Goal: Information Seeking & Learning: Check status

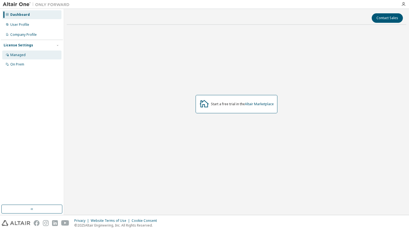
click at [38, 56] on div "Managed" at bounding box center [31, 55] width 59 height 9
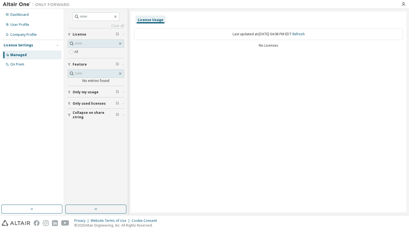
click at [103, 90] on div "Only my usage" at bounding box center [98, 92] width 50 height 4
click at [99, 103] on span "Only used licenses" at bounding box center [89, 103] width 33 height 4
click at [99, 43] on input "text" at bounding box center [96, 44] width 43 height 6
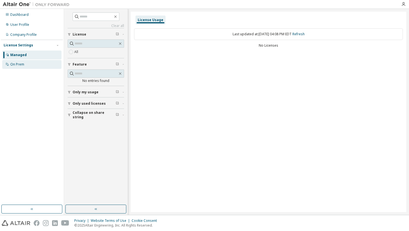
click at [34, 61] on div "On Prem" at bounding box center [31, 64] width 59 height 9
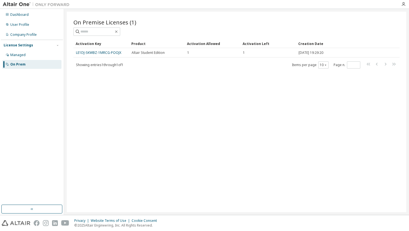
click at [113, 73] on div "On Premise Licenses (1) Clear Load Save Save As Field Operator Value Select fil…" at bounding box center [236, 112] width 339 height 201
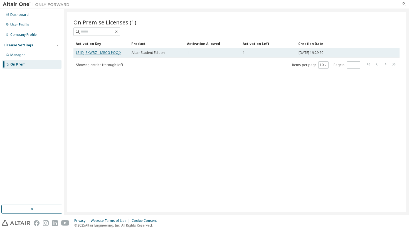
click at [109, 53] on link "LE1DJ-SKWBZ-1MRCG-POOJX" at bounding box center [98, 52] width 45 height 5
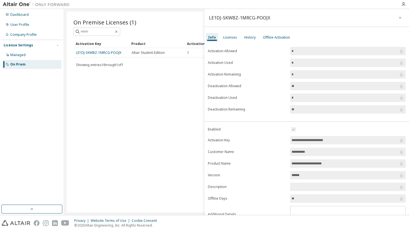
click at [224, 32] on div "**********" at bounding box center [306, 112] width 204 height 206
click at [227, 35] on div "Licenses" at bounding box center [230, 37] width 14 height 4
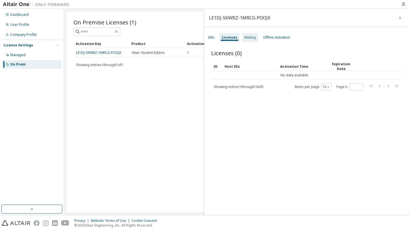
click at [249, 38] on div "History" at bounding box center [249, 37] width 11 height 4
click at [210, 41] on div "Info" at bounding box center [211, 37] width 11 height 9
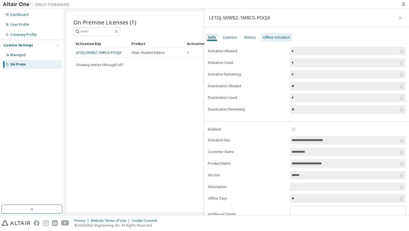
click at [270, 42] on div "Offline Activation" at bounding box center [275, 37] width 31 height 9
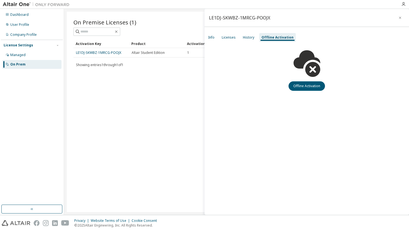
click at [210, 43] on div "Offline Activation" at bounding box center [306, 67] width 204 height 48
click at [210, 40] on div "Info" at bounding box center [211, 37] width 11 height 9
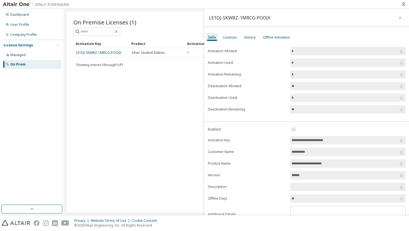
click at [178, 93] on div "On Premise Licenses (1) Clear Load Save Save As Field Operator Value Select fil…" at bounding box center [236, 112] width 339 height 201
click at [398, 20] on icon "button" at bounding box center [400, 18] width 4 height 4
